Goal: Task Accomplishment & Management: Complete application form

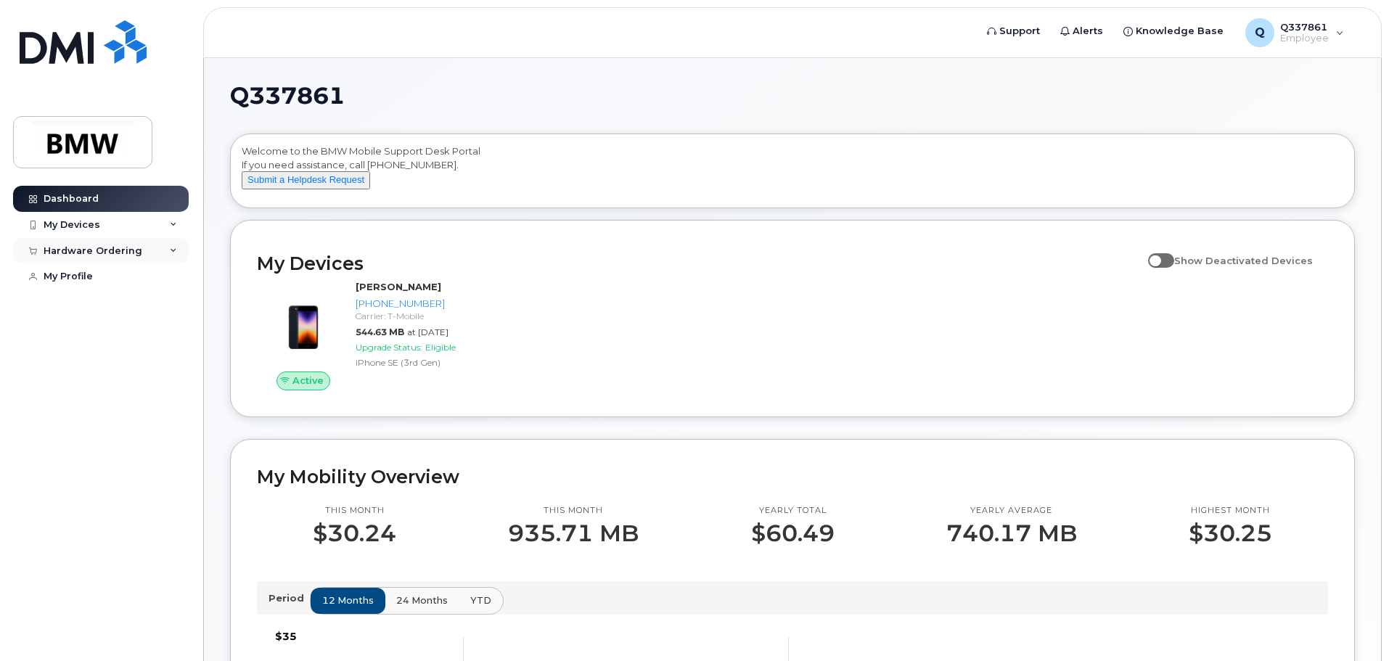
click at [112, 248] on div "Hardware Ordering" at bounding box center [93, 251] width 99 height 12
click at [78, 285] on link "My Orders" at bounding box center [113, 277] width 150 height 28
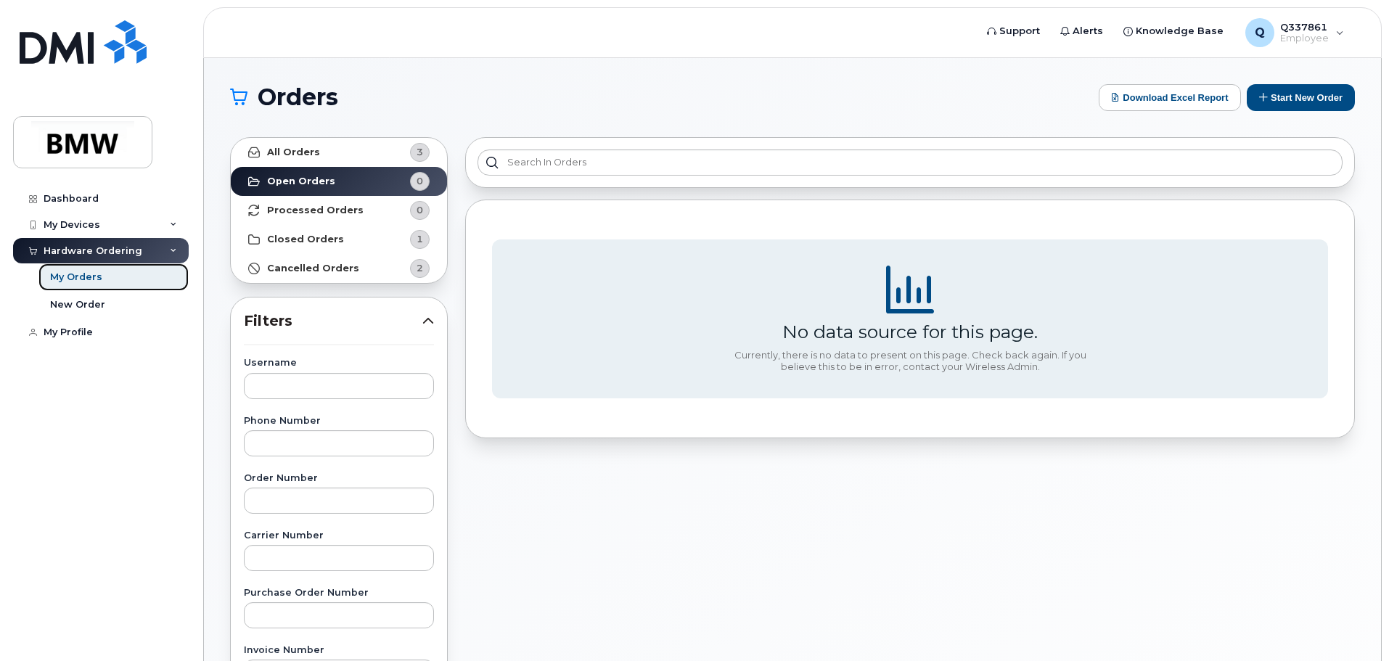
click at [62, 290] on link "My Orders" at bounding box center [113, 277] width 150 height 28
click at [71, 308] on div "New Order" at bounding box center [77, 304] width 55 height 13
